Goal: Answer question/provide support

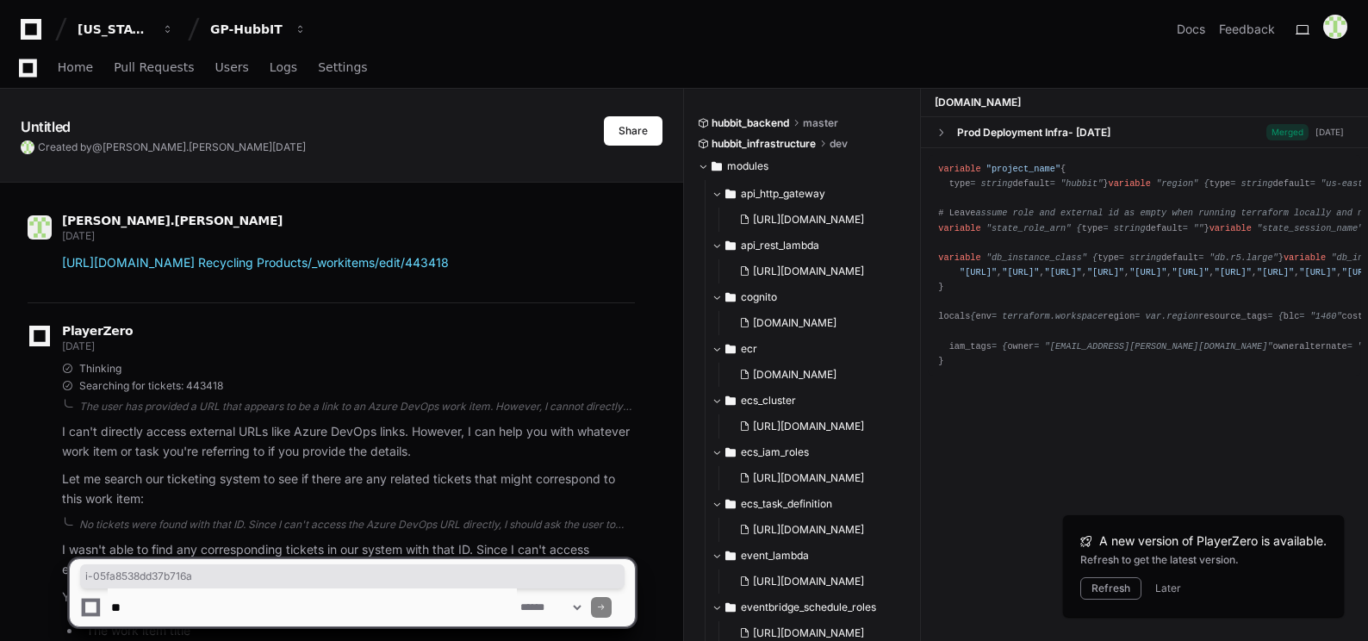
click at [143, 601] on textarea at bounding box center [312, 607] width 409 height 38
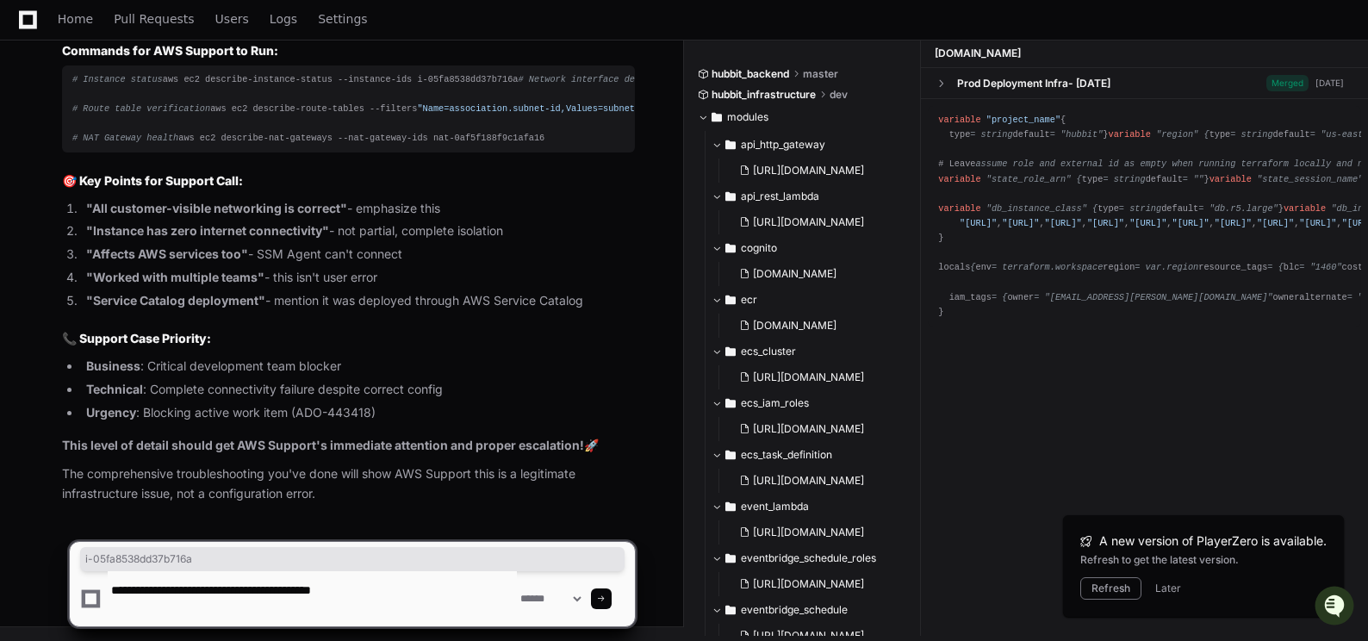
paste textarea "**********"
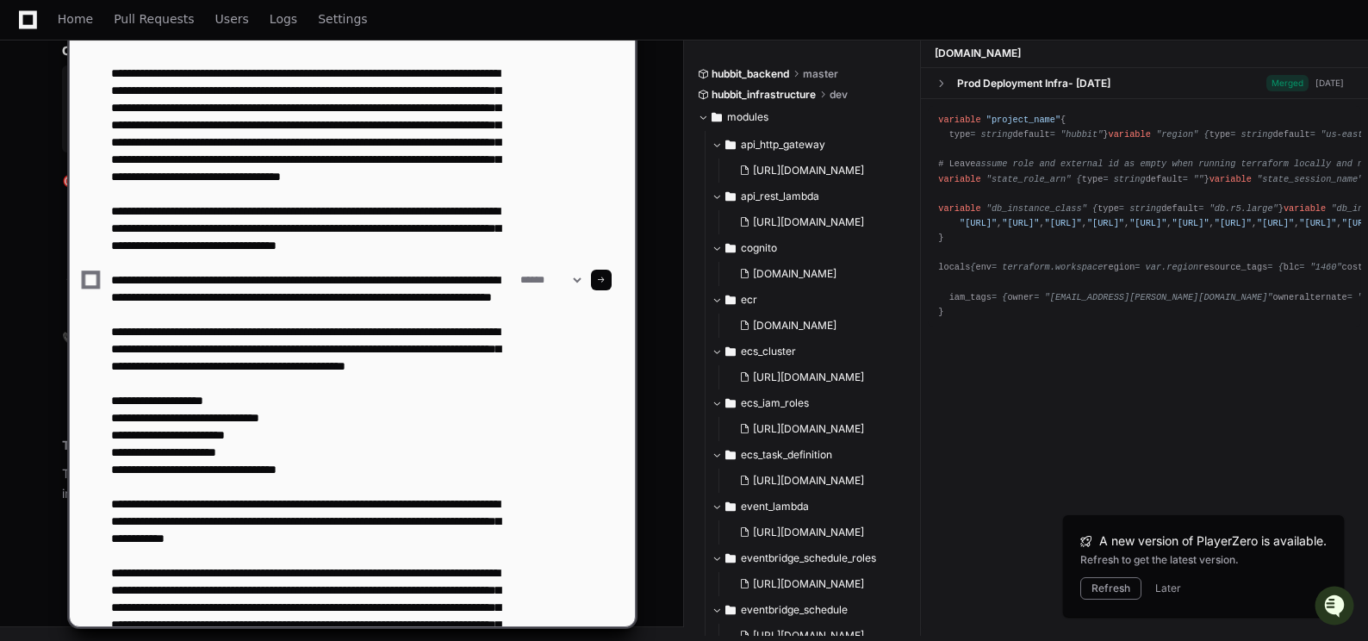
scroll to position [384, 0]
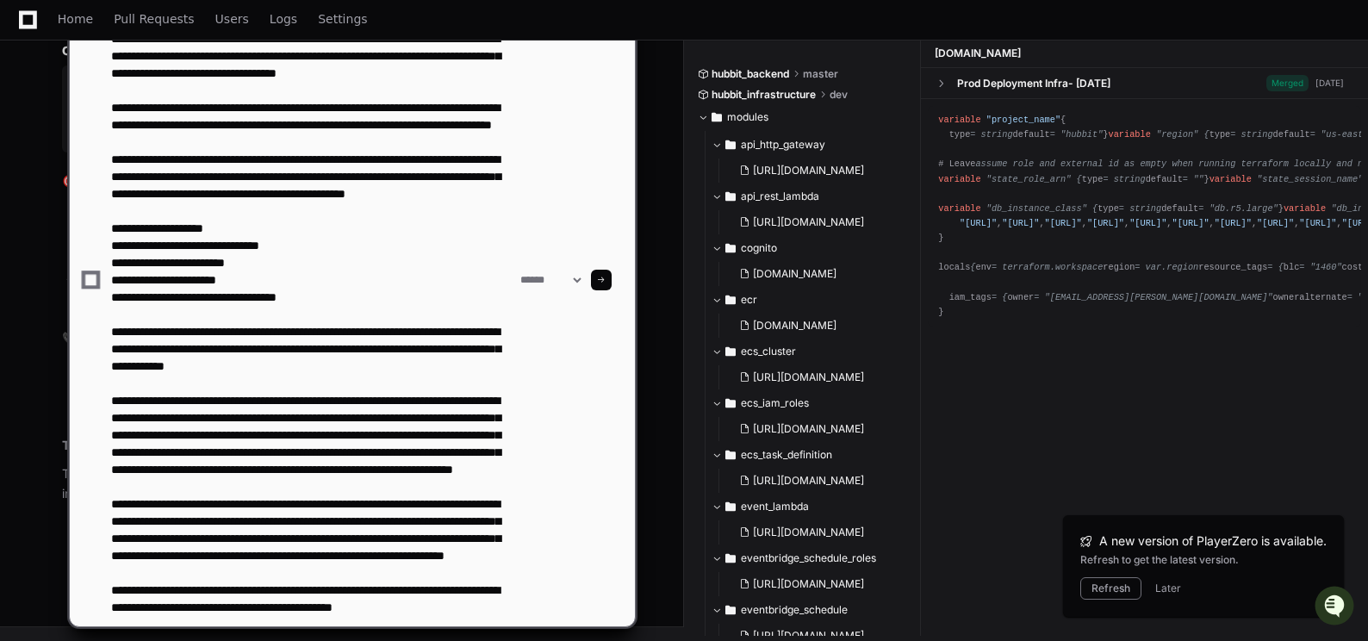
paste textarea "**********"
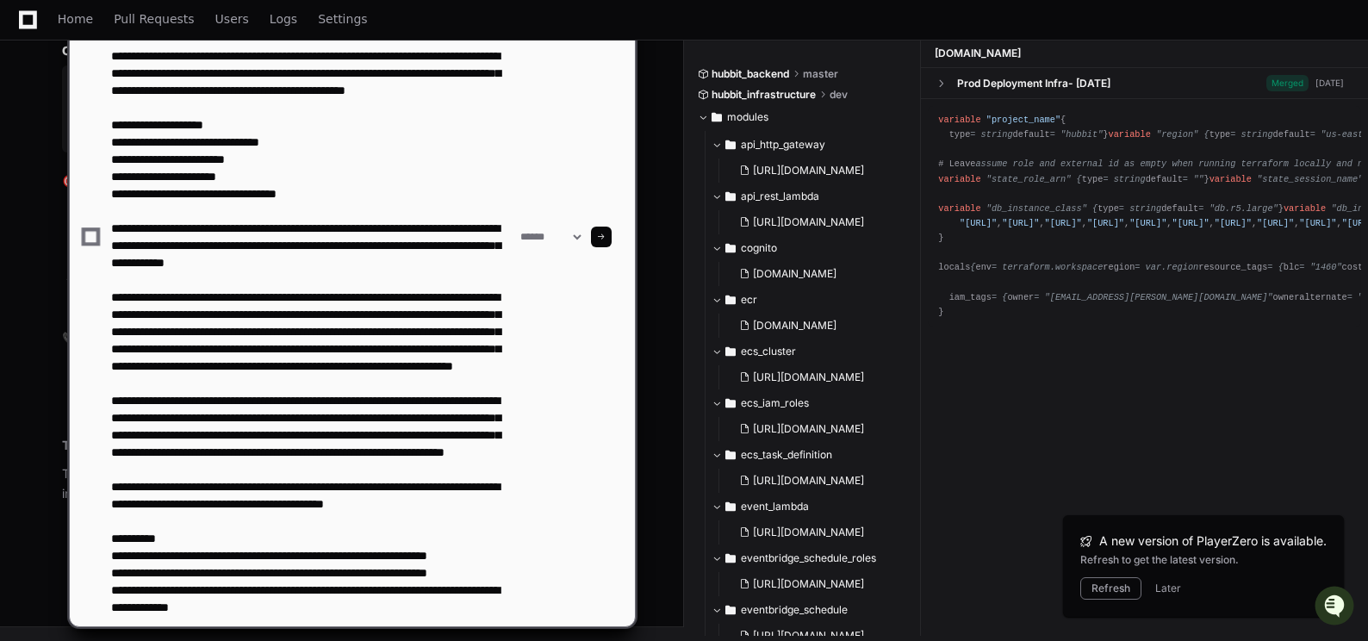
scroll to position [448, 0]
type textarea "**********"
click at [606, 235] on span at bounding box center [601, 237] width 9 height 9
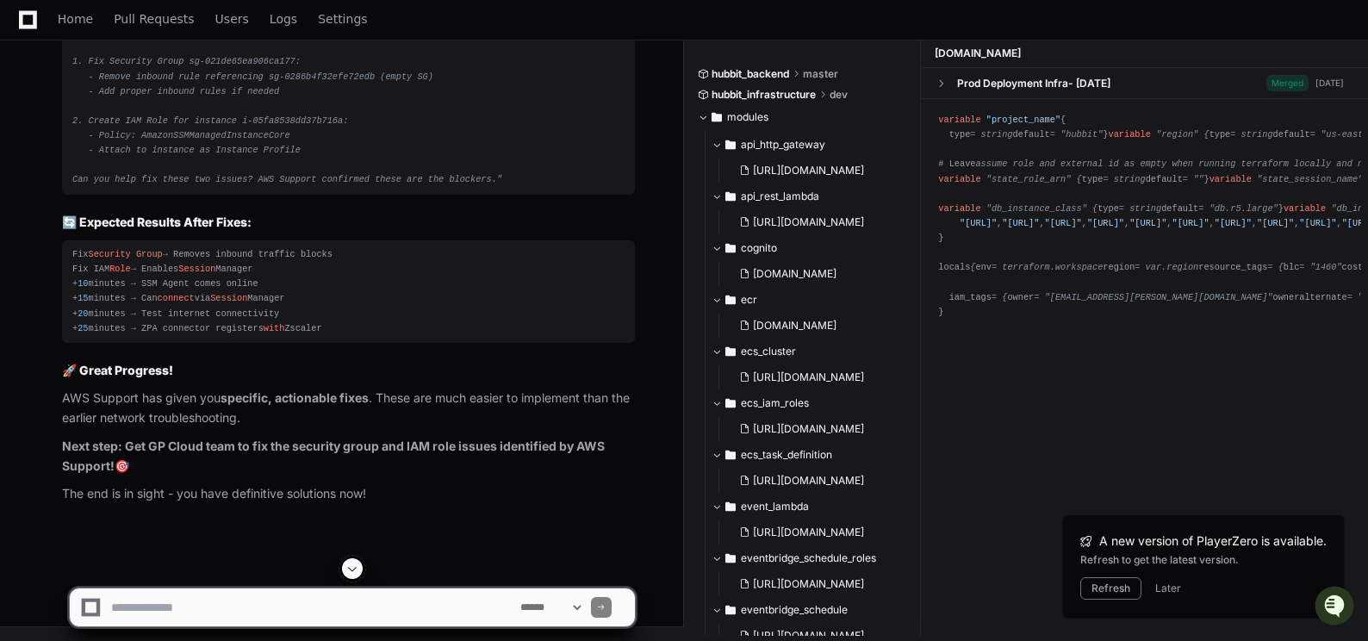
scroll to position [154682, 0]
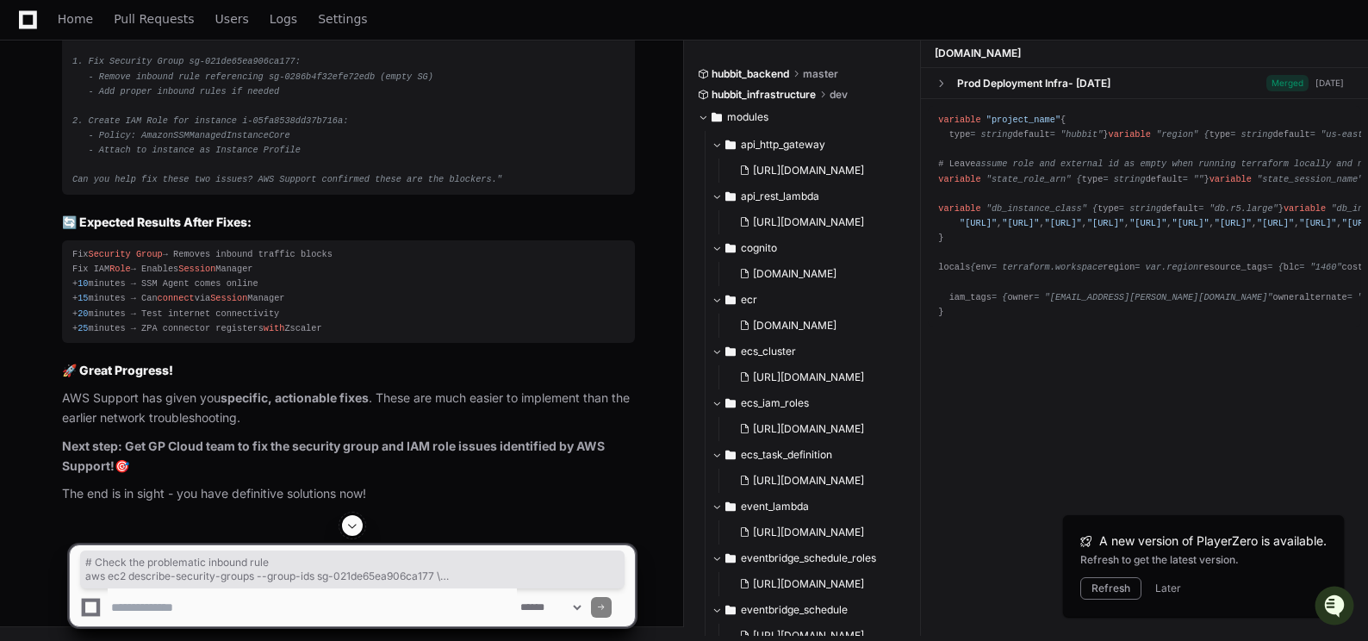
drag, startPoint x: 73, startPoint y: 302, endPoint x: 472, endPoint y: 408, distance: 412.9
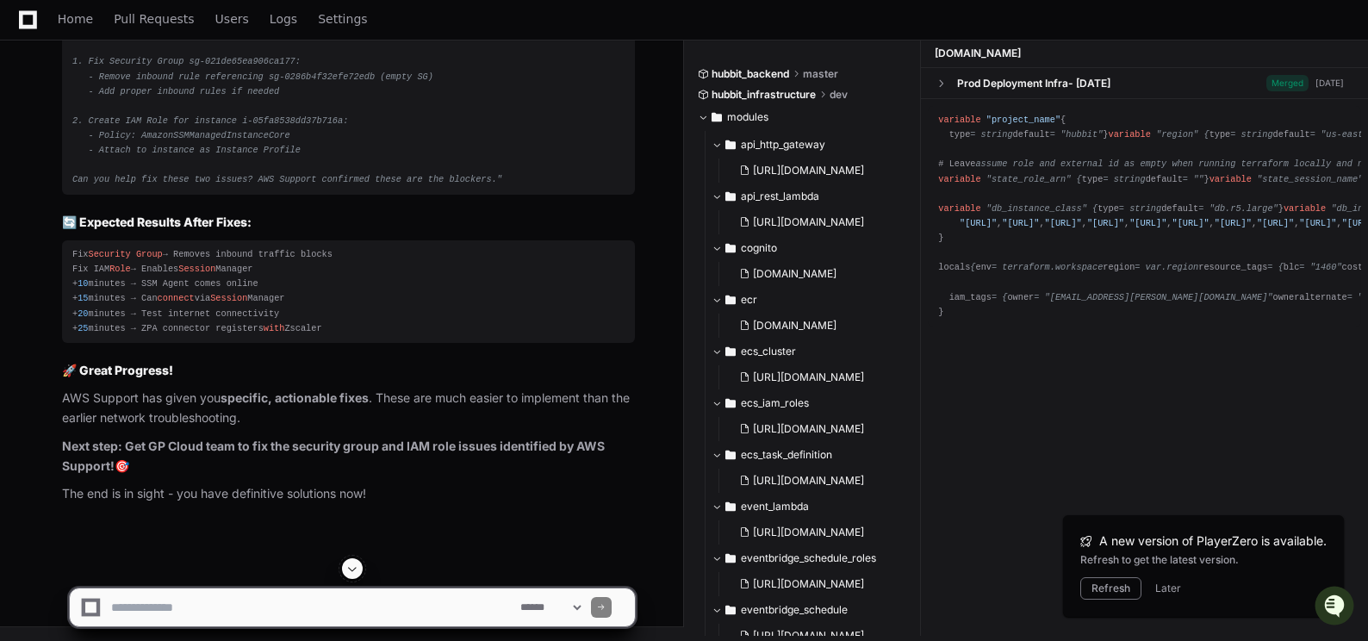
scroll to position [154768, 0]
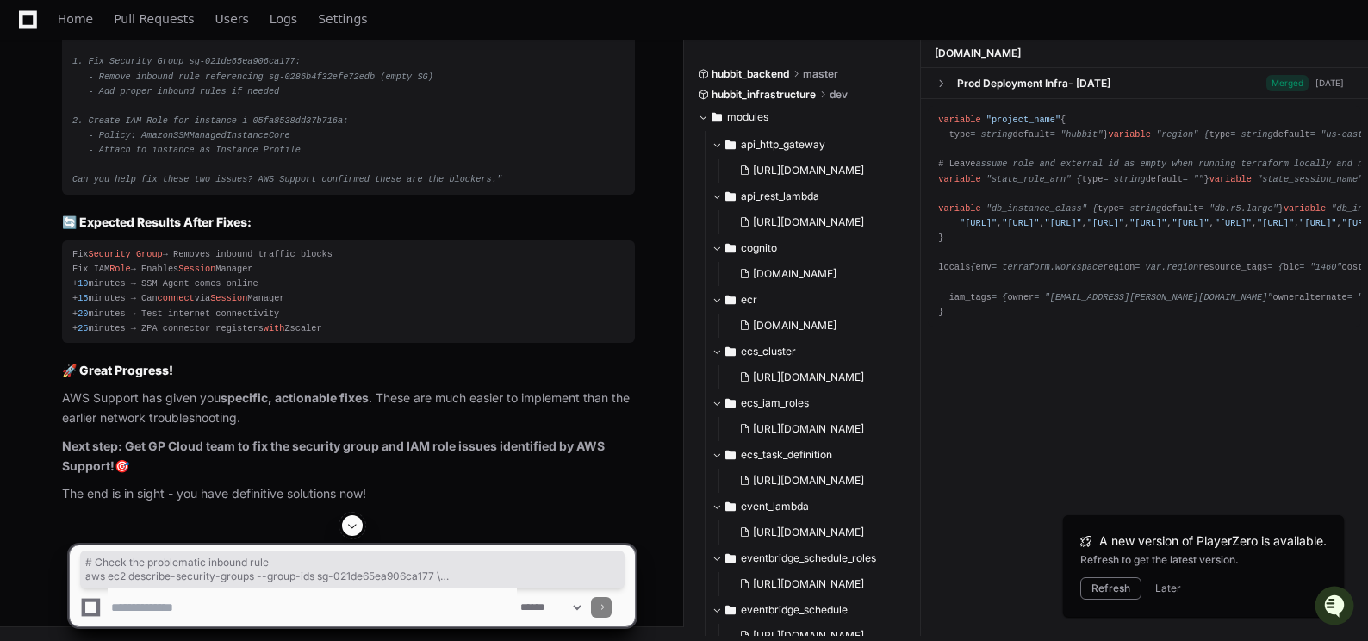
drag, startPoint x: 72, startPoint y: 212, endPoint x: 177, endPoint y: 259, distance: 114.5
copy div "# Check the problematic inbound rule aws ec2 describe-security-groups --group-i…"
drag, startPoint x: 73, startPoint y: 283, endPoint x: 447, endPoint y: 317, distance: 375.4
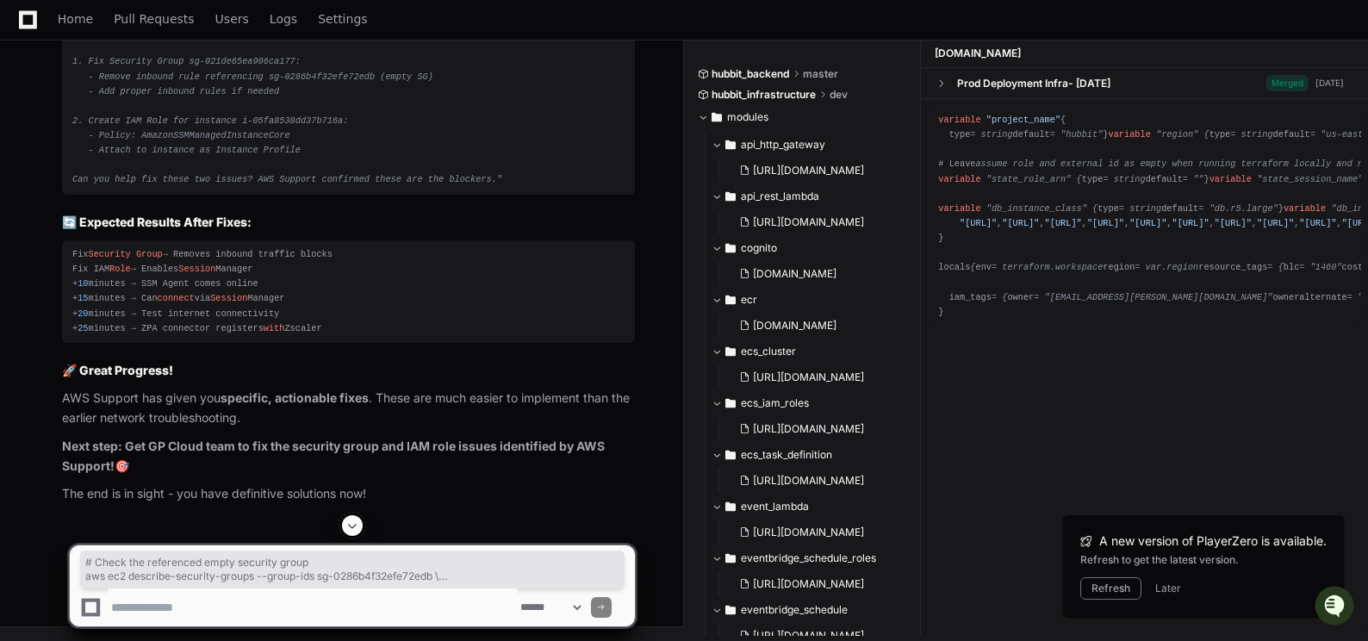
copy div "# Check the referenced empty security group aws ec2 describe-security-groups --…"
click at [134, 611] on textarea at bounding box center [312, 607] width 409 height 38
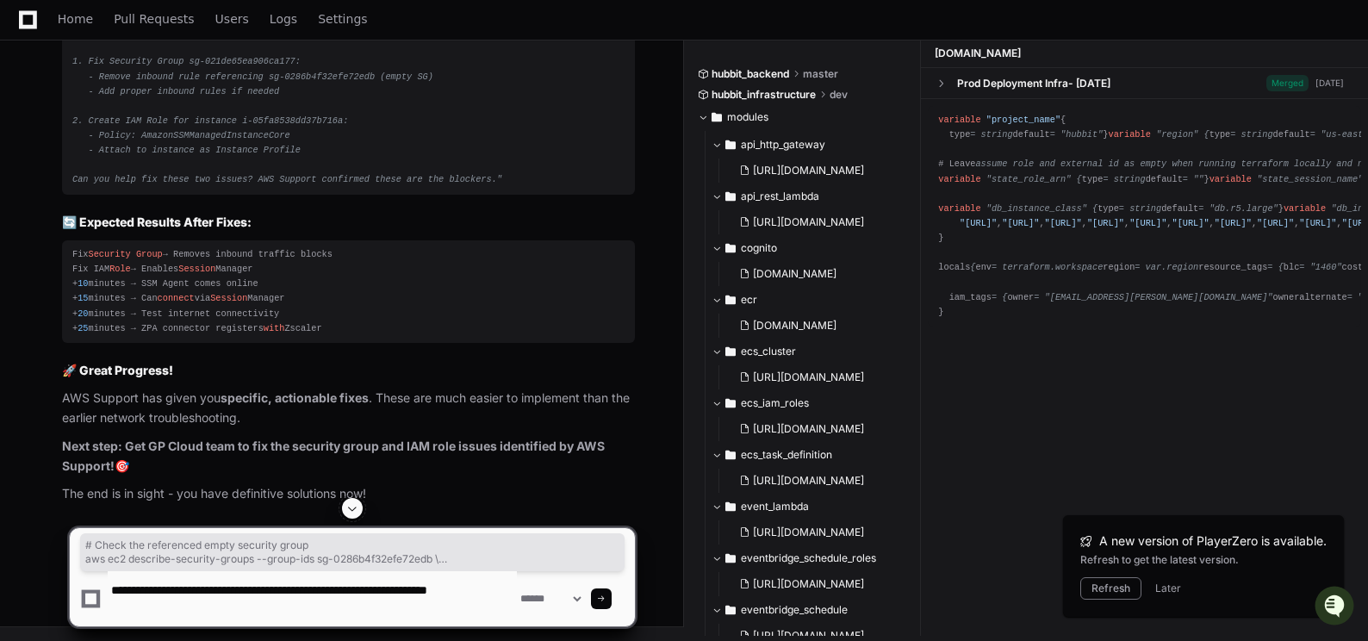
scroll to position [154855, 0]
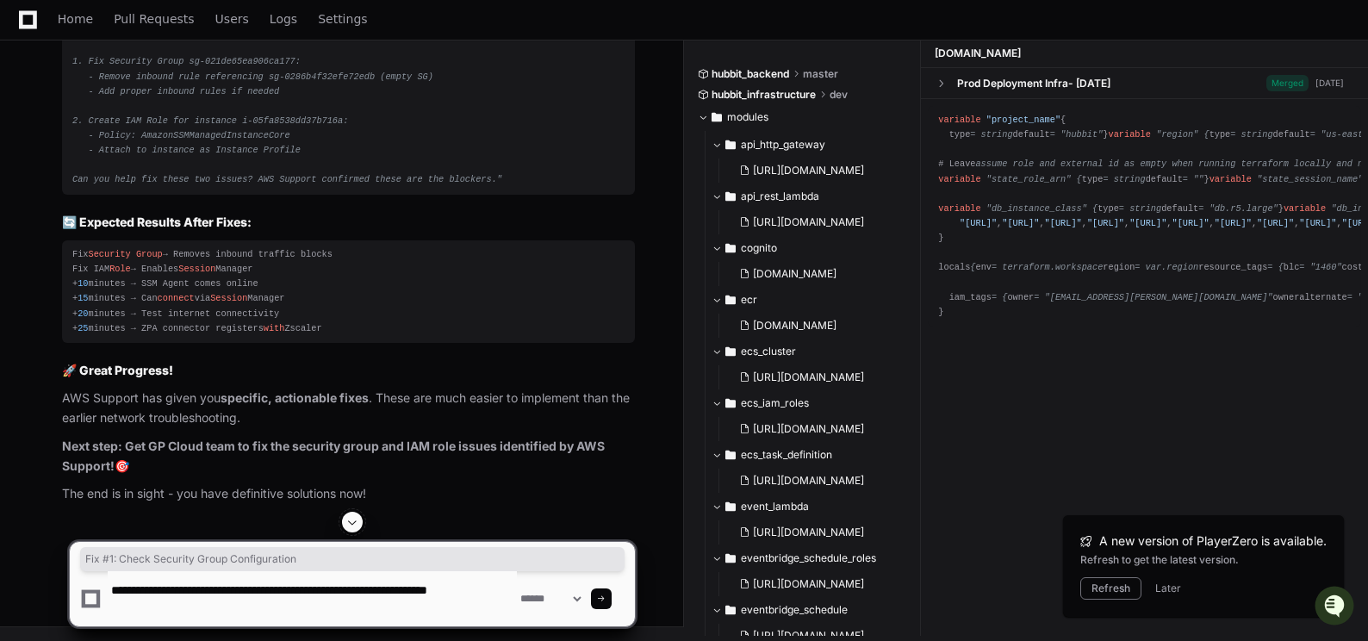
drag, startPoint x: 65, startPoint y: 99, endPoint x: 330, endPoint y: 96, distance: 265.4
copy strong "Fix #1: Check Security Group Configuration"
drag, startPoint x: 113, startPoint y: 608, endPoint x: 146, endPoint y: 606, distance: 32.8
click at [146, 606] on textarea at bounding box center [312, 598] width 409 height 55
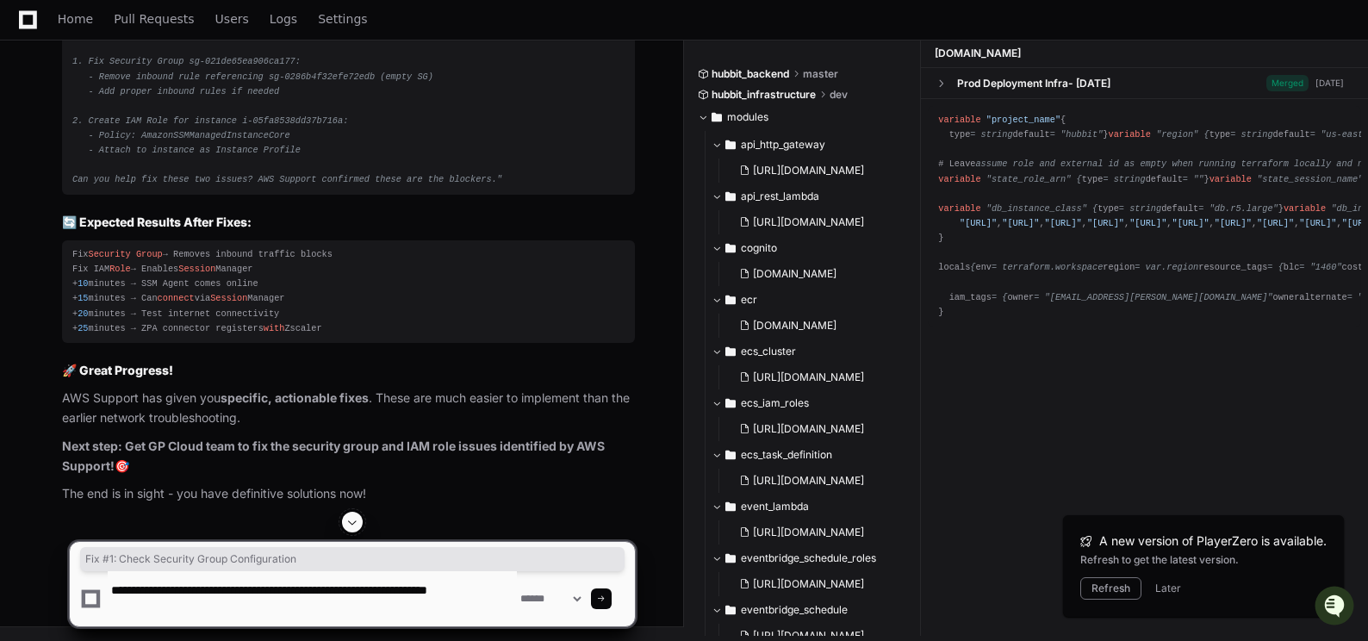
paste textarea "**********"
click at [120, 612] on textarea at bounding box center [312, 598] width 409 height 55
paste textarea "**********"
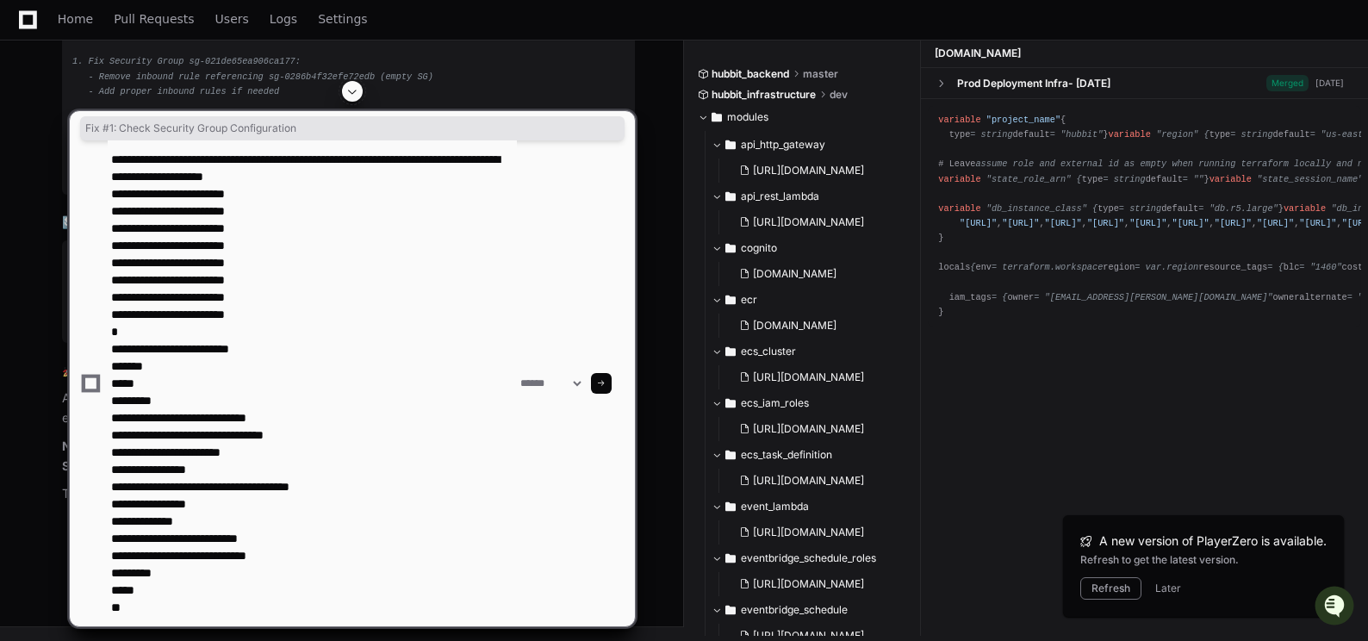
type textarea "**********"
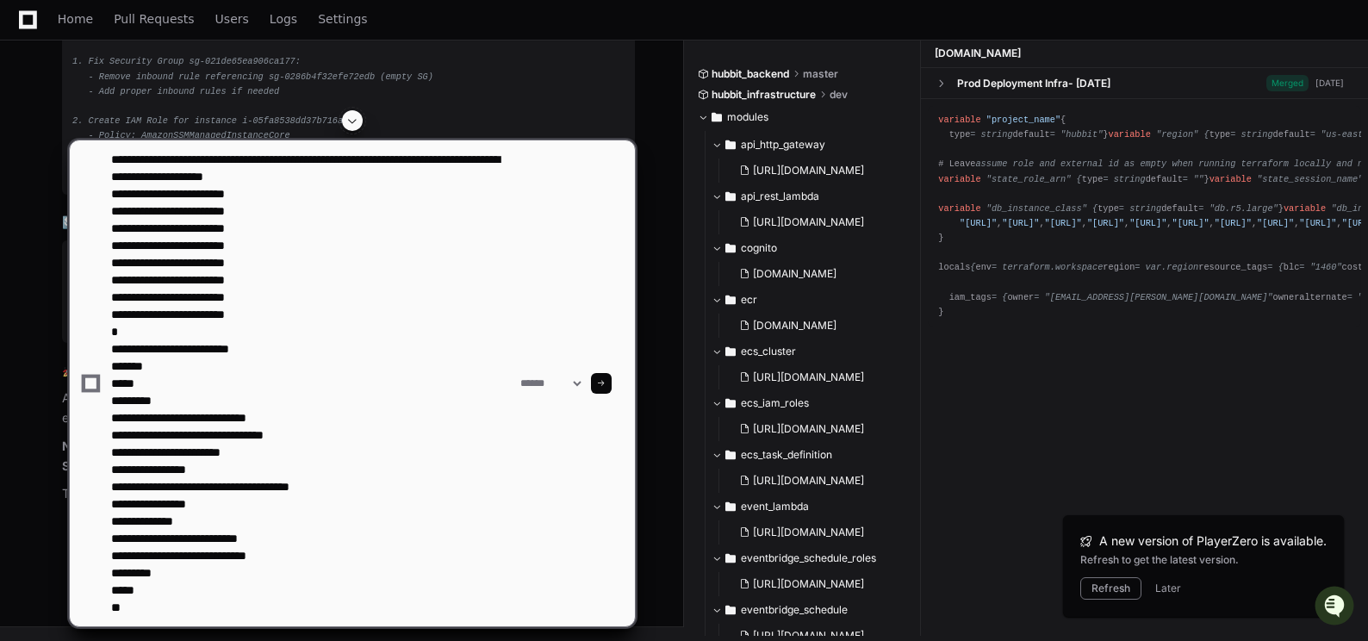
click at [606, 382] on span at bounding box center [601, 383] width 9 height 9
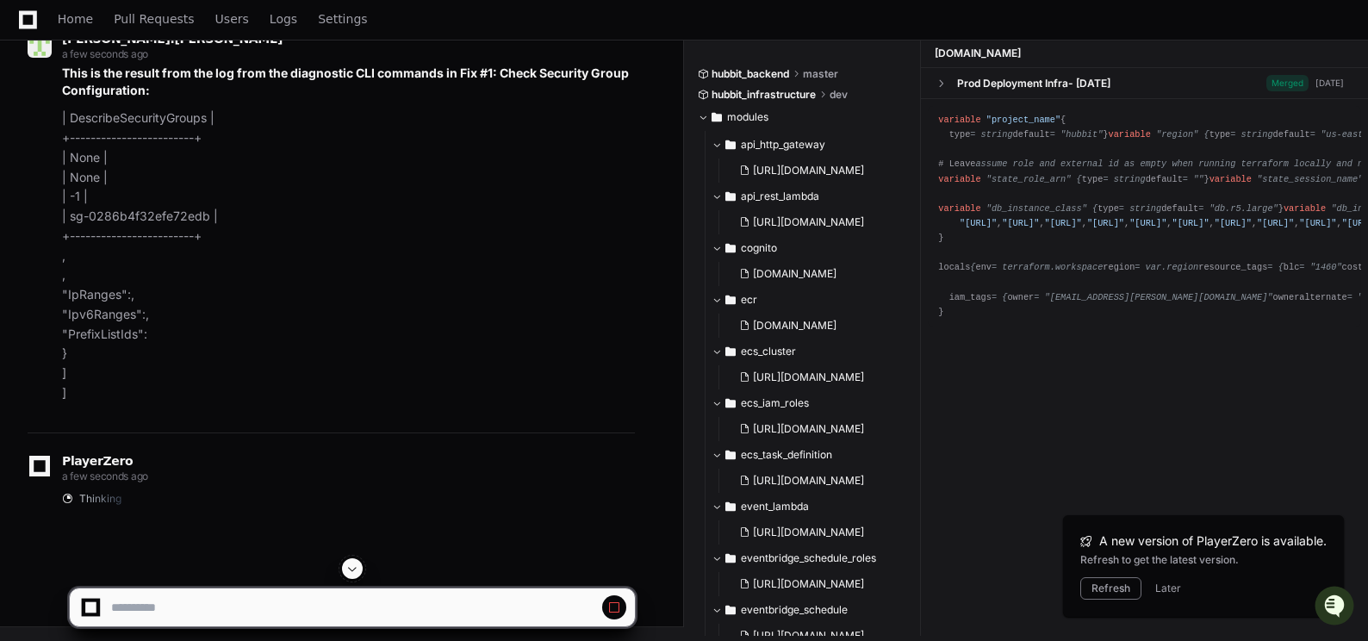
scroll to position [155571, 0]
click at [352, 567] on span at bounding box center [352, 569] width 14 height 14
click at [1164, 582] on button "Later" at bounding box center [1168, 588] width 26 height 14
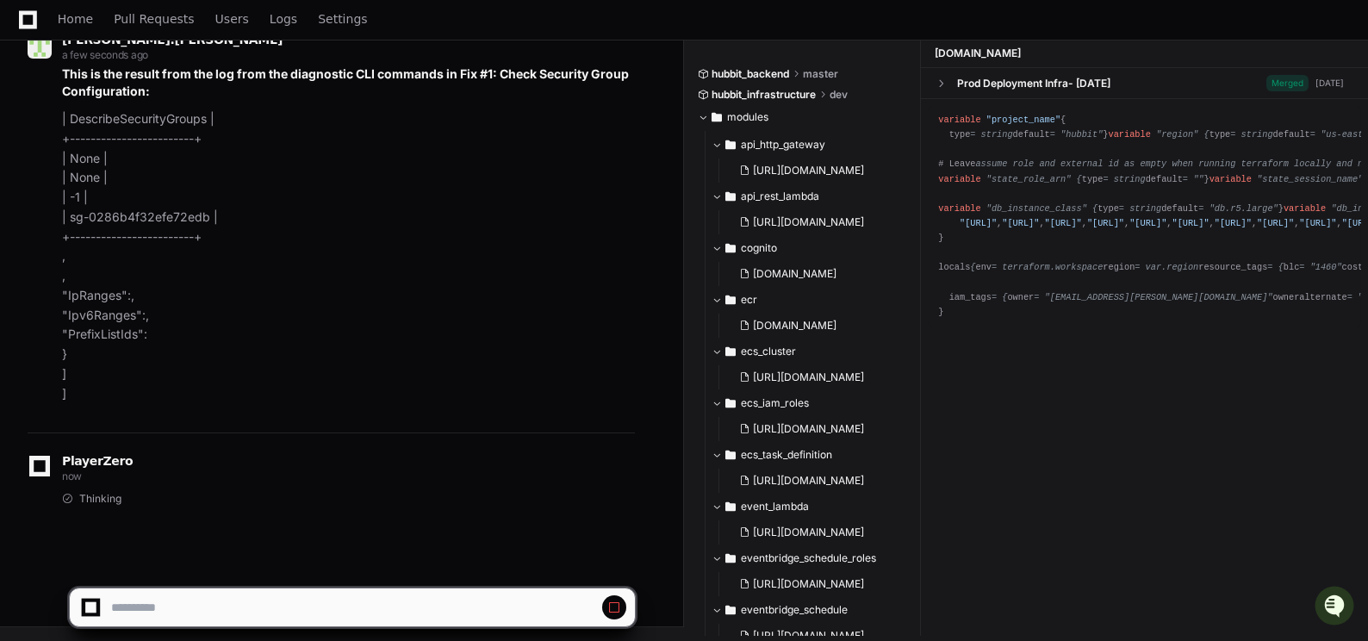
click at [1164, 588] on div at bounding box center [684, 599] width 1368 height 83
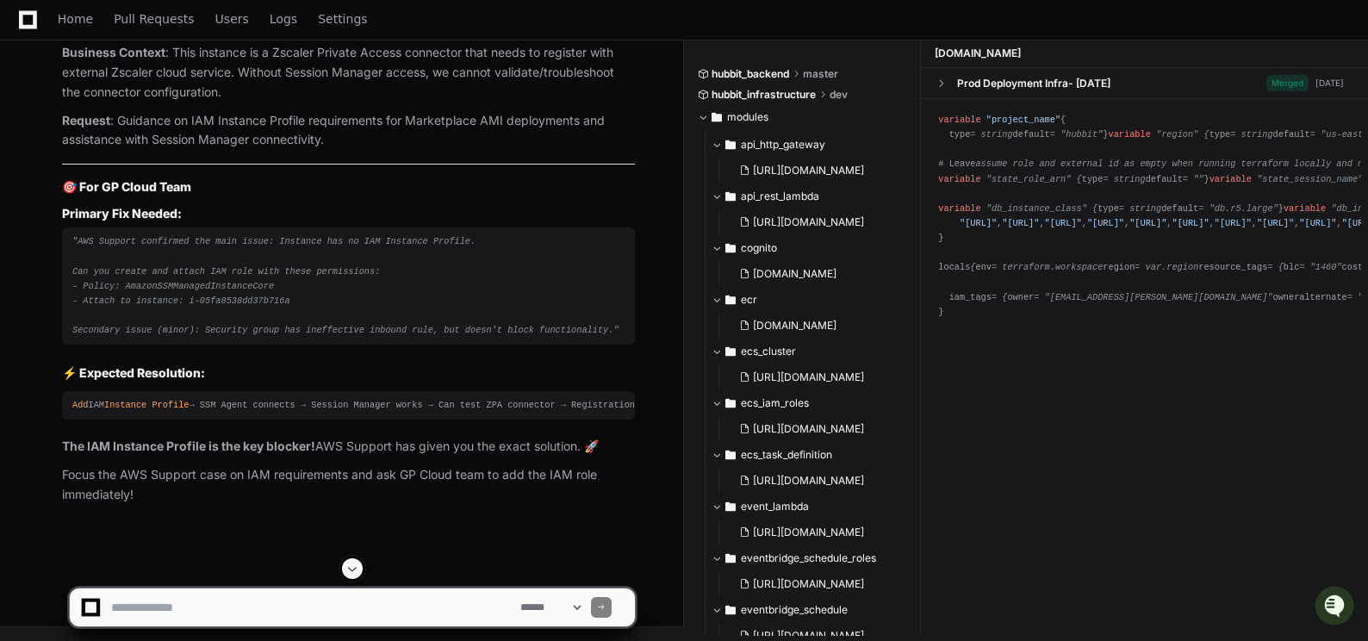
scroll to position [157171, 0]
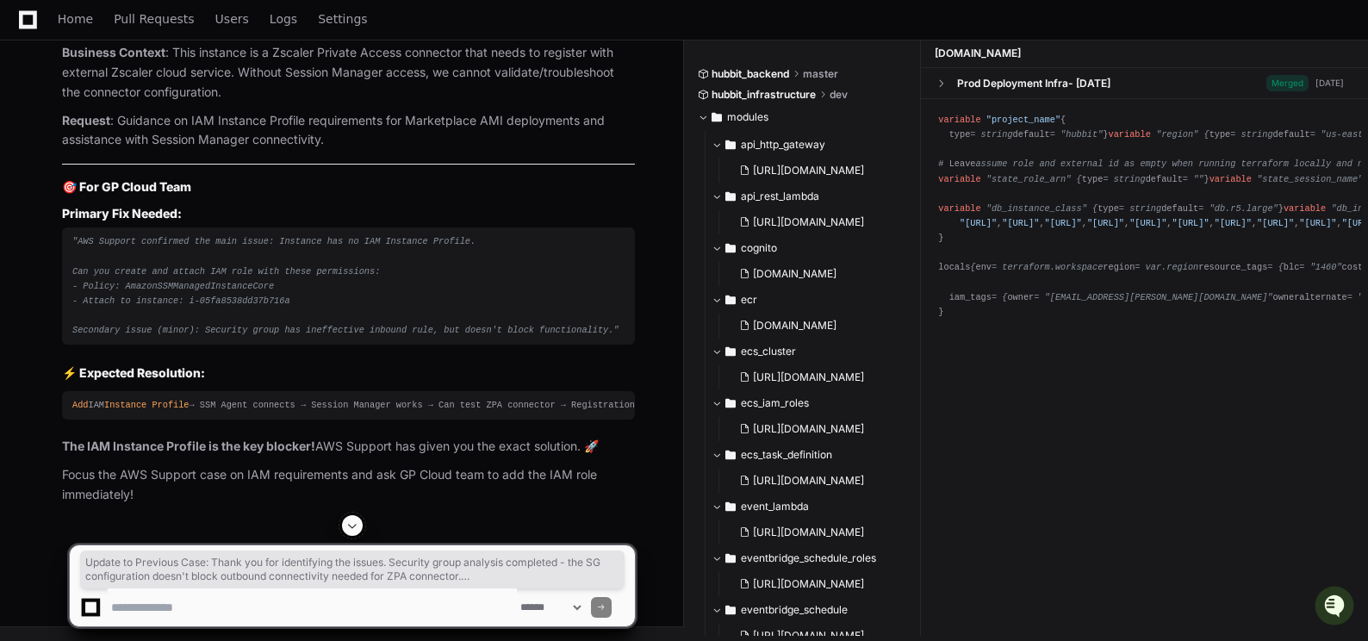
drag, startPoint x: 62, startPoint y: 170, endPoint x: 87, endPoint y: 244, distance: 78.2
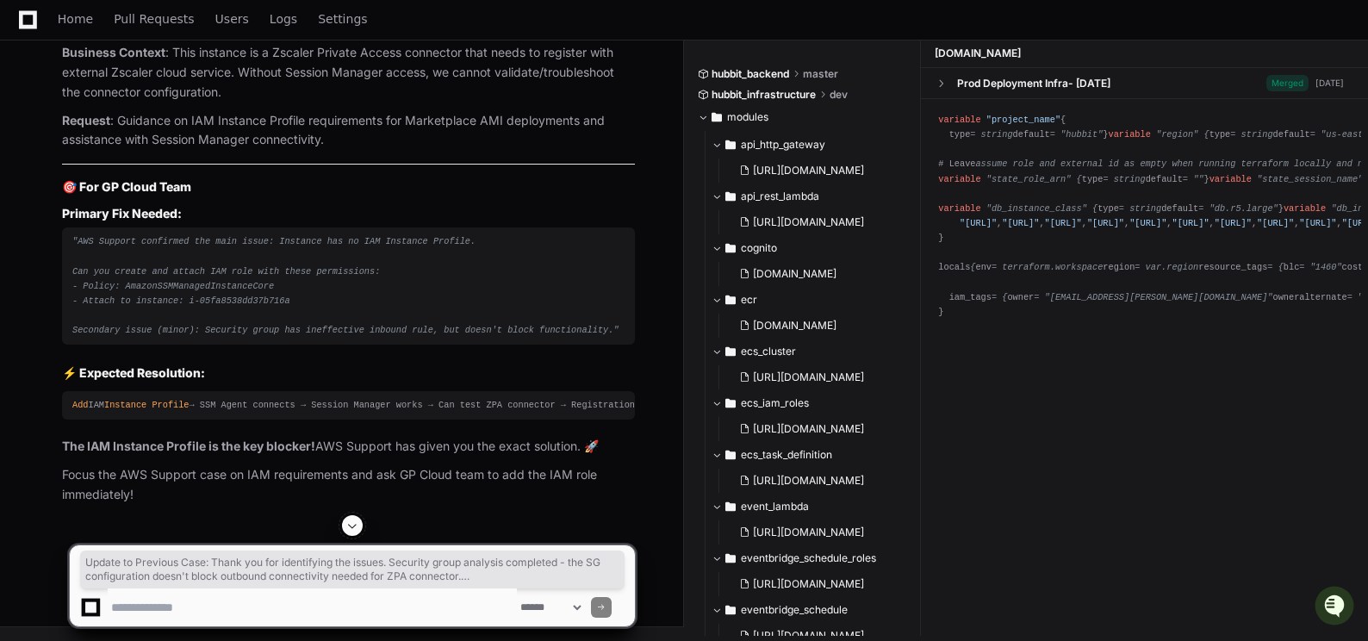
scroll to position [157343, 0]
drag, startPoint x: 65, startPoint y: 173, endPoint x: 565, endPoint y: 233, distance: 504.1
copy article "Update to Previous Case : Thank you for identifying the issues. Security group …"
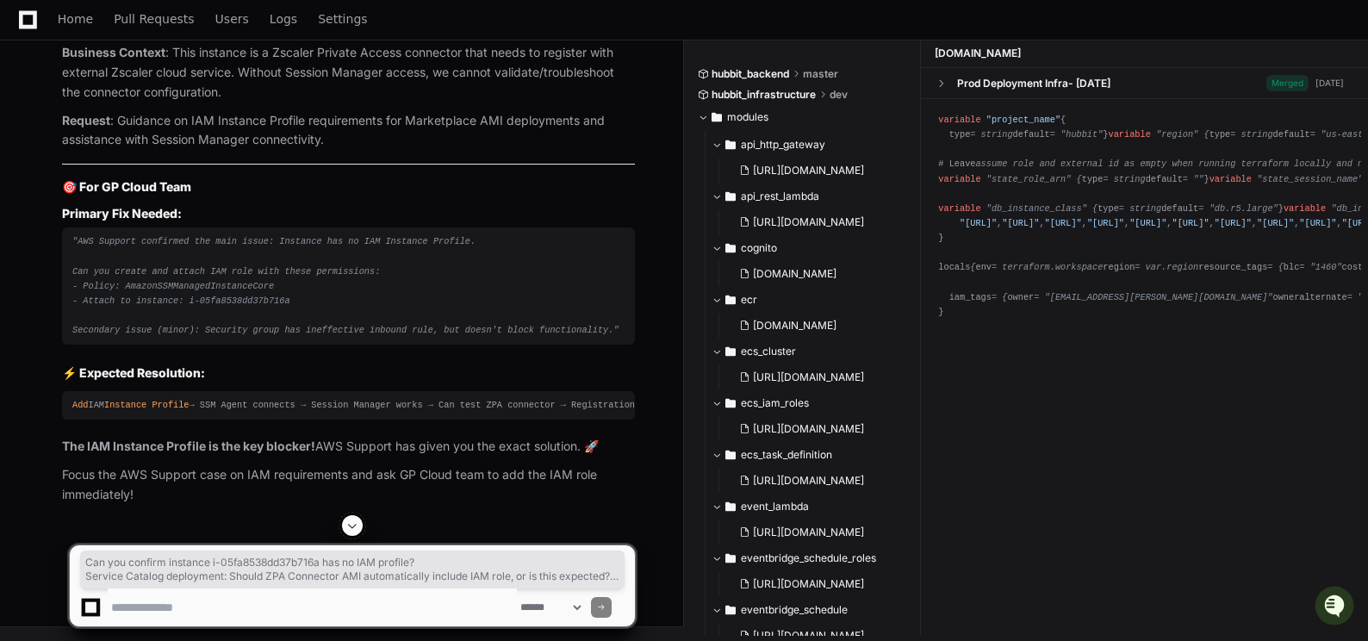
drag, startPoint x: 87, startPoint y: 292, endPoint x: 132, endPoint y: 285, distance: 45.3
drag, startPoint x: 132, startPoint y: 285, endPoint x: 65, endPoint y: 171, distance: 132.8
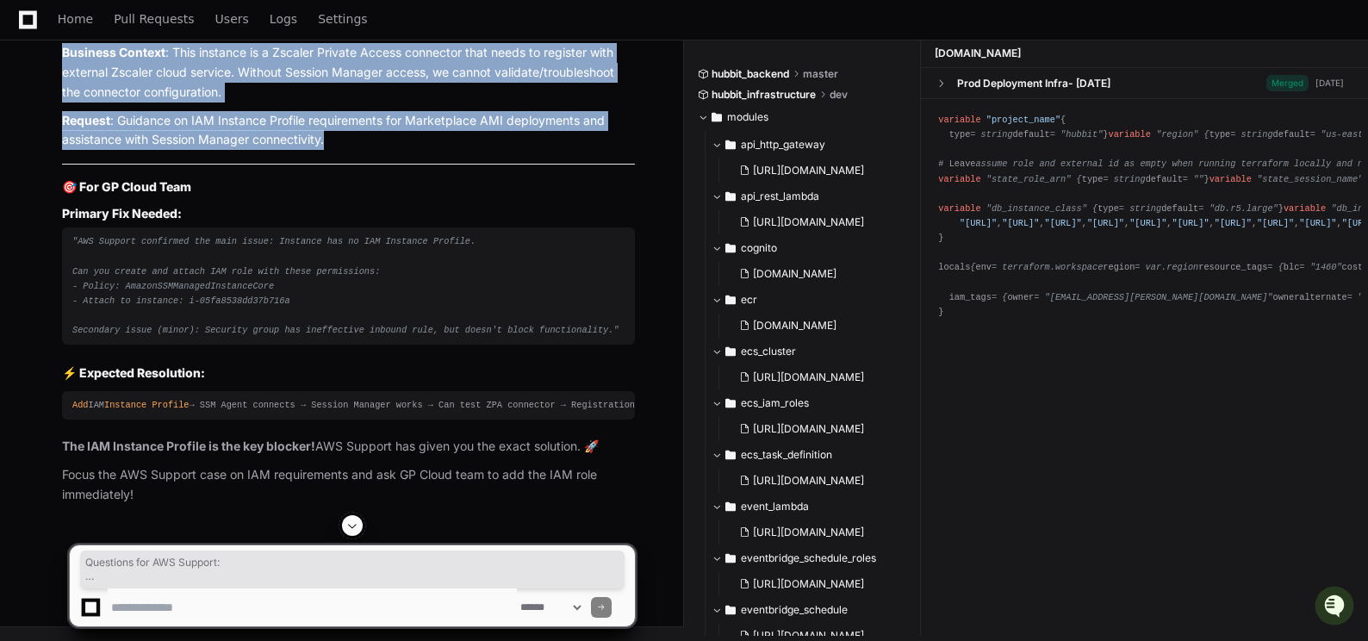
drag, startPoint x: 62, startPoint y: 171, endPoint x: 340, endPoint y: 412, distance: 367.7
copy article "Questions for AWS Support : Can you confirm instance i-05fa8538dd37b716a has no…"
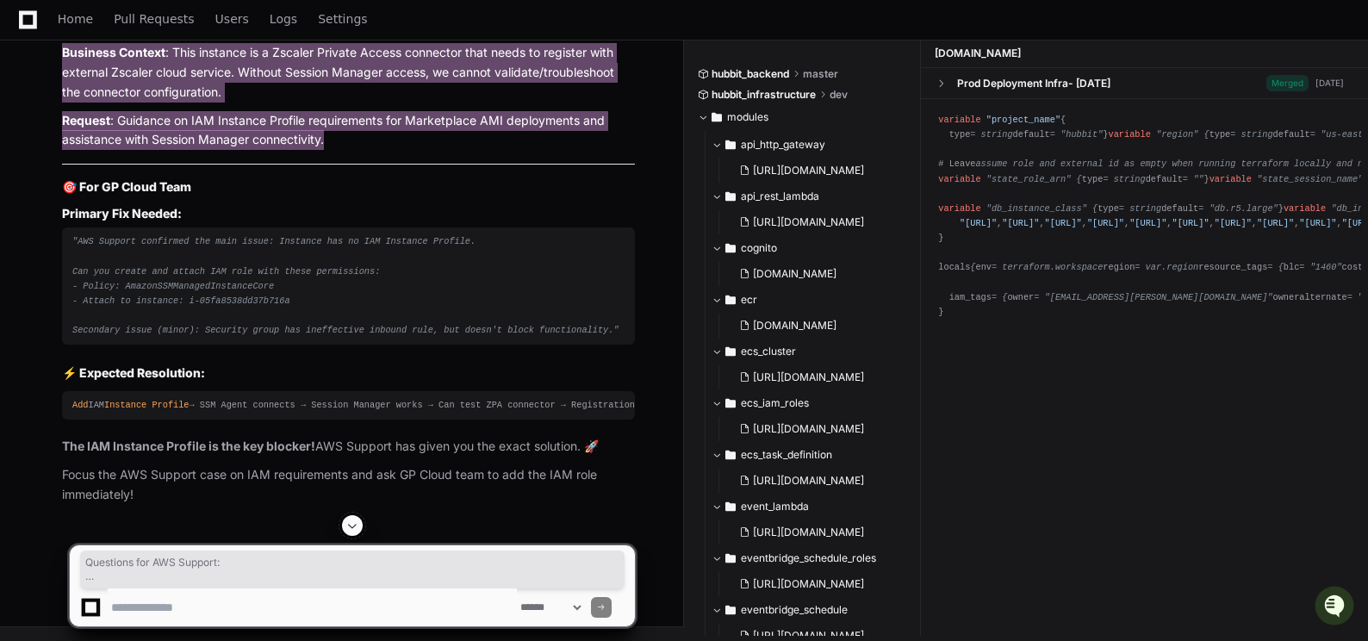
scroll to position [157688, 0]
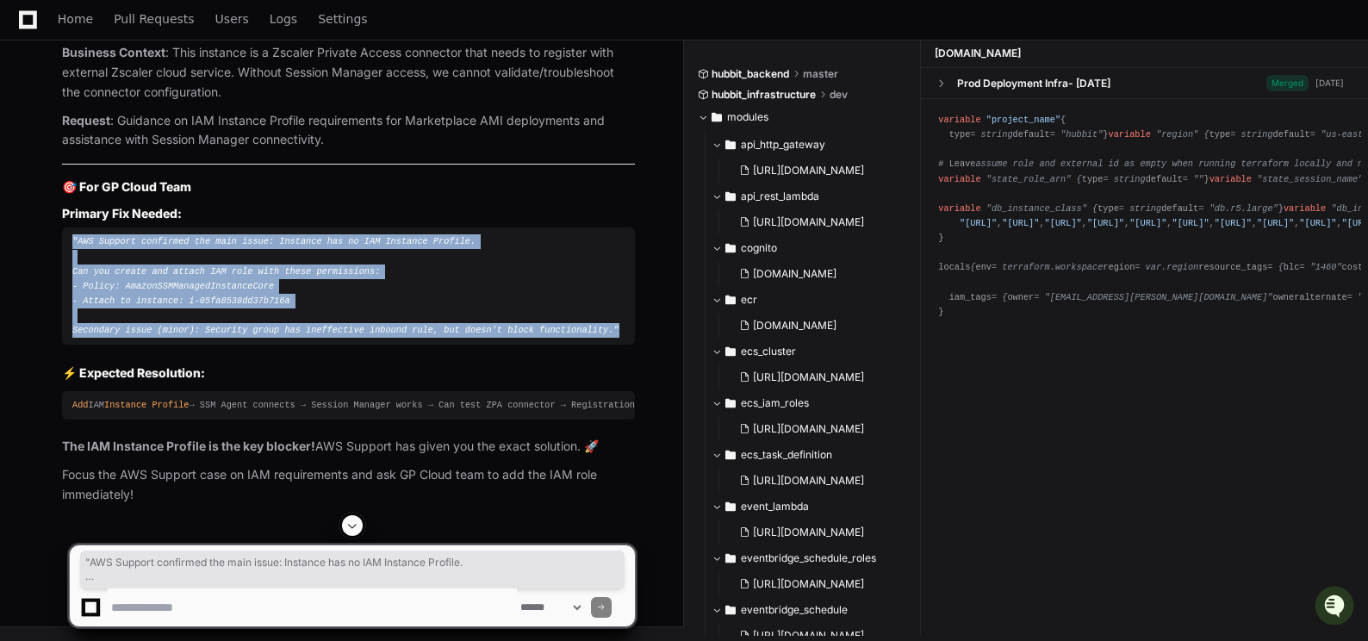
drag, startPoint x: 74, startPoint y: 256, endPoint x: 575, endPoint y: 351, distance: 510.4
click at [575, 338] on div ""AWS Support confirmed the main issue: Instance has no IAM Instance Profile. Ca…" at bounding box center [348, 285] width 552 height 103
click at [316, 298] on div ""AWS Support confirmed the main issue: Instance has no IAM Instance Profile. Ca…" at bounding box center [348, 285] width 552 height 103
drag, startPoint x: 78, startPoint y: 258, endPoint x: 568, endPoint y: 340, distance: 497.0
click at [568, 335] on span ""AWS Support confirmed the main issue: Instance has no IAM Instance Profile. Ca…" at bounding box center [345, 285] width 547 height 99
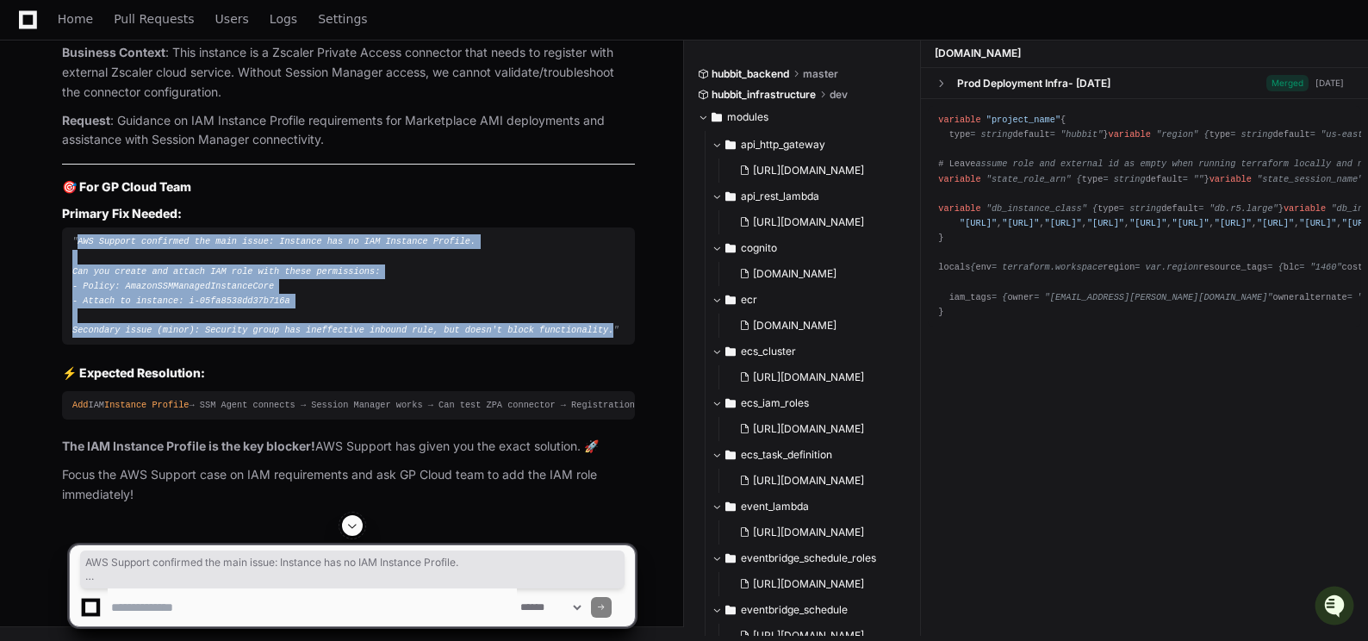
copy span "AWS Support confirmed the main issue: Instance has no IAM Instance Profile. Can…"
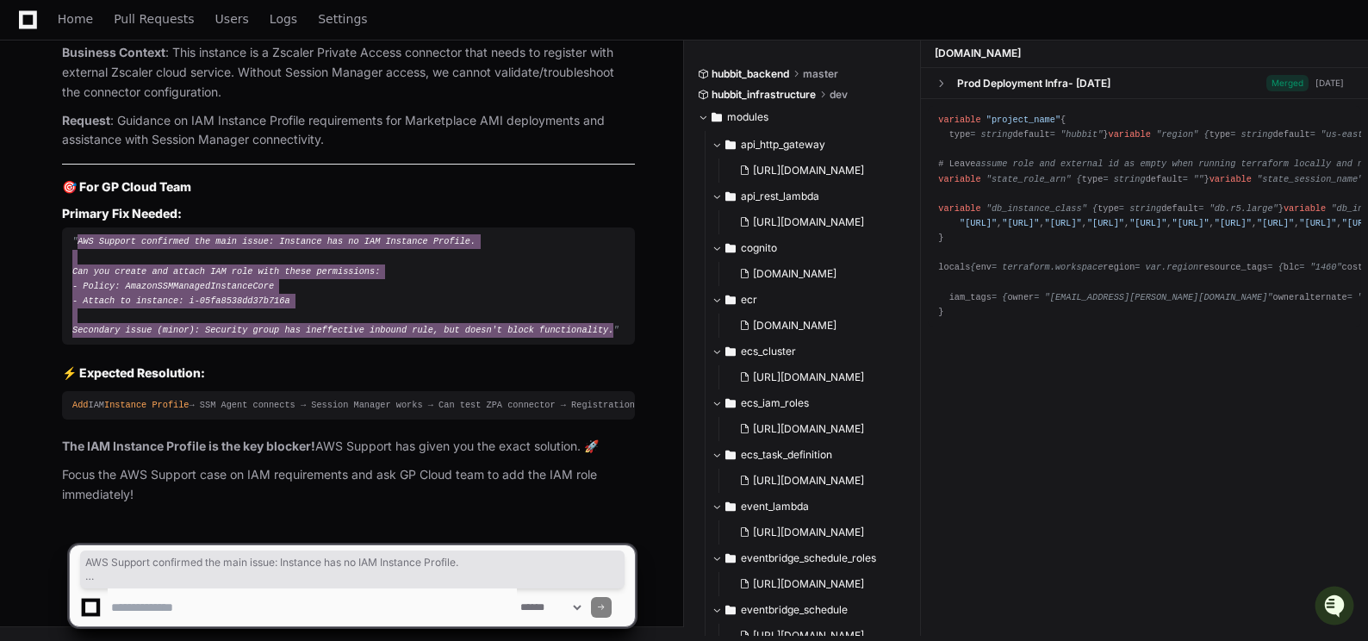
scroll to position [157704, 0]
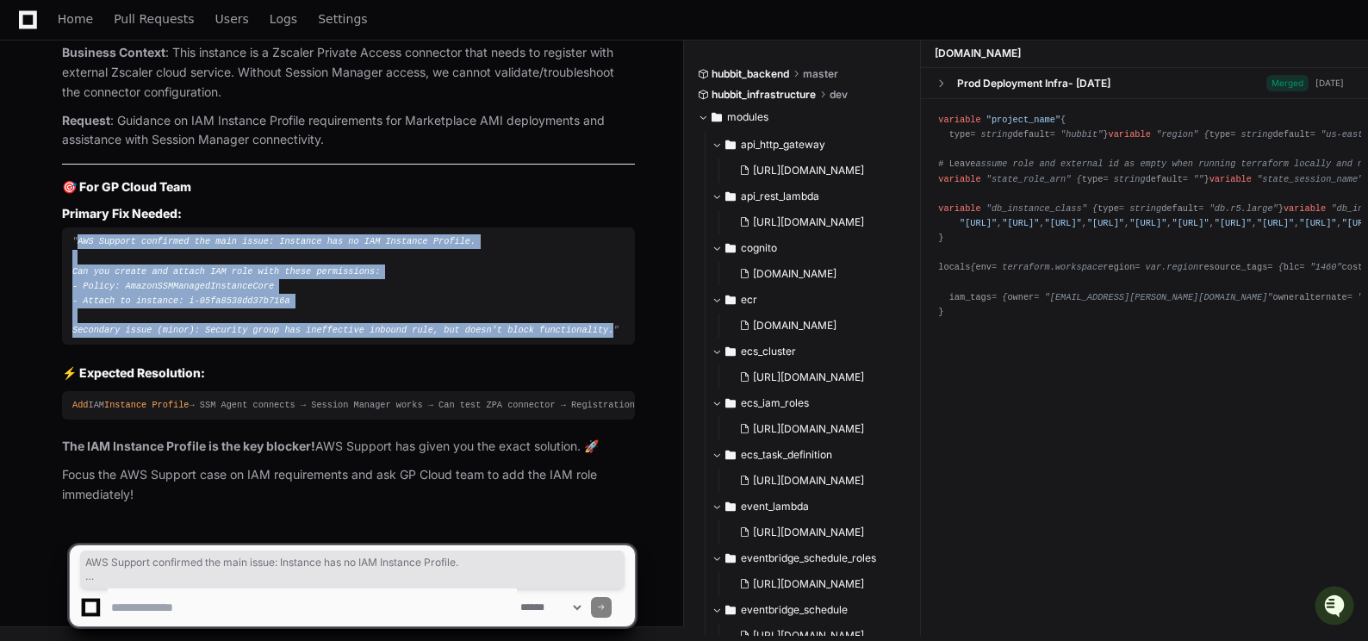
drag, startPoint x: 121, startPoint y: 288, endPoint x: 161, endPoint y: 307, distance: 43.9
copy span "AWS Support confirmed the main issue: Instance has no IAM Instance Profile. Can…"
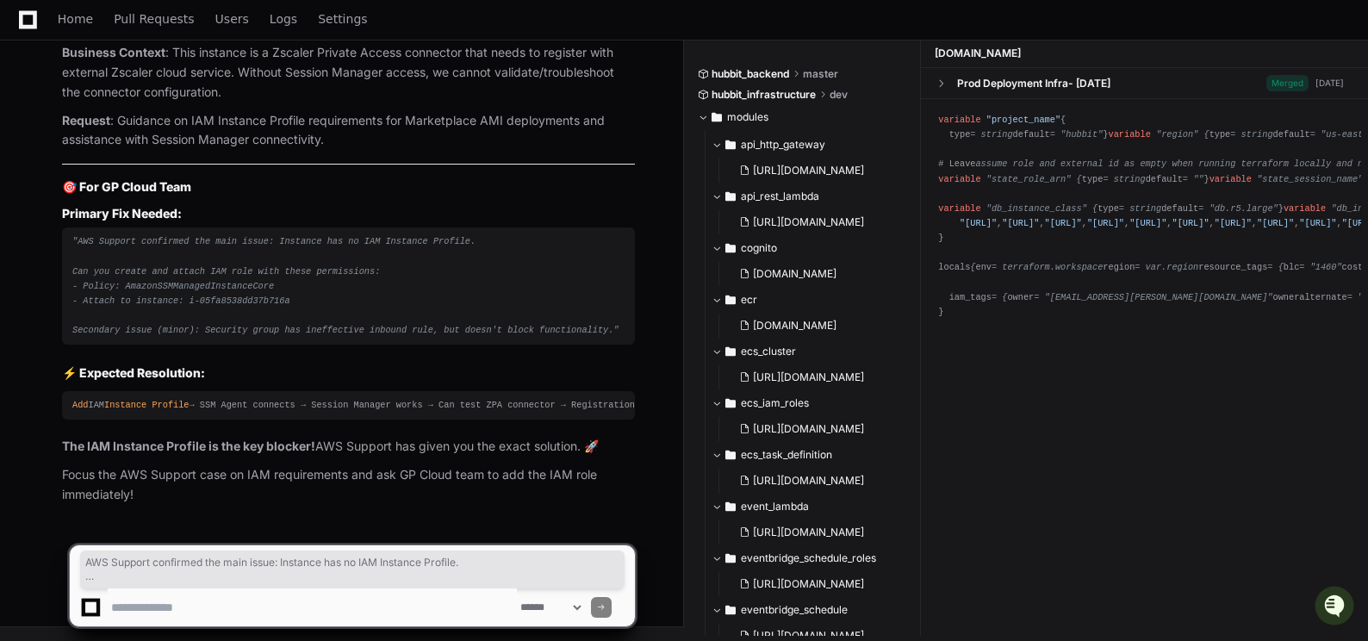
click at [286, 378] on h2 "⚡ Expected Resolution:" at bounding box center [348, 372] width 573 height 17
